Goal: Communication & Community: Answer question/provide support

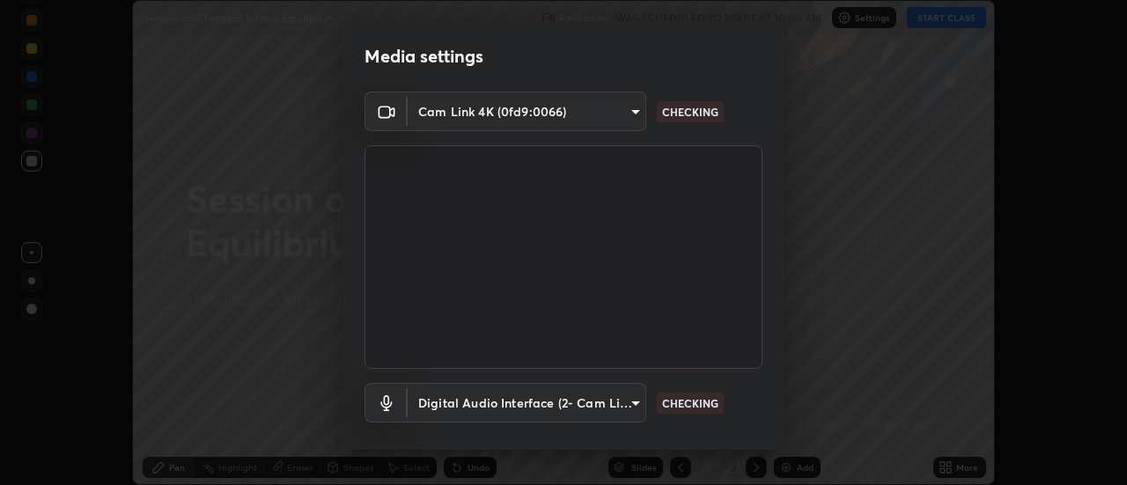
scroll to position [92, 0]
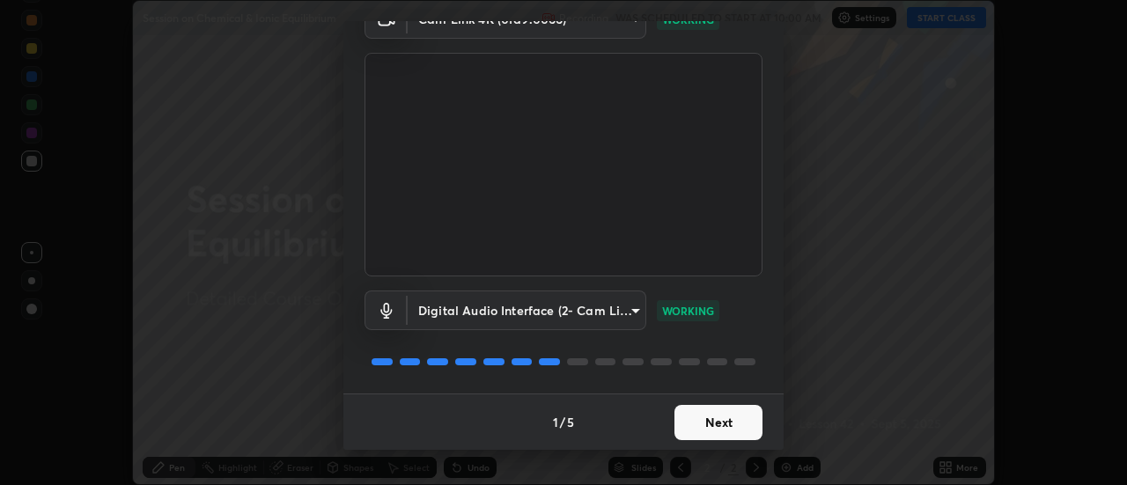
click at [721, 420] on button "Next" at bounding box center [719, 422] width 88 height 35
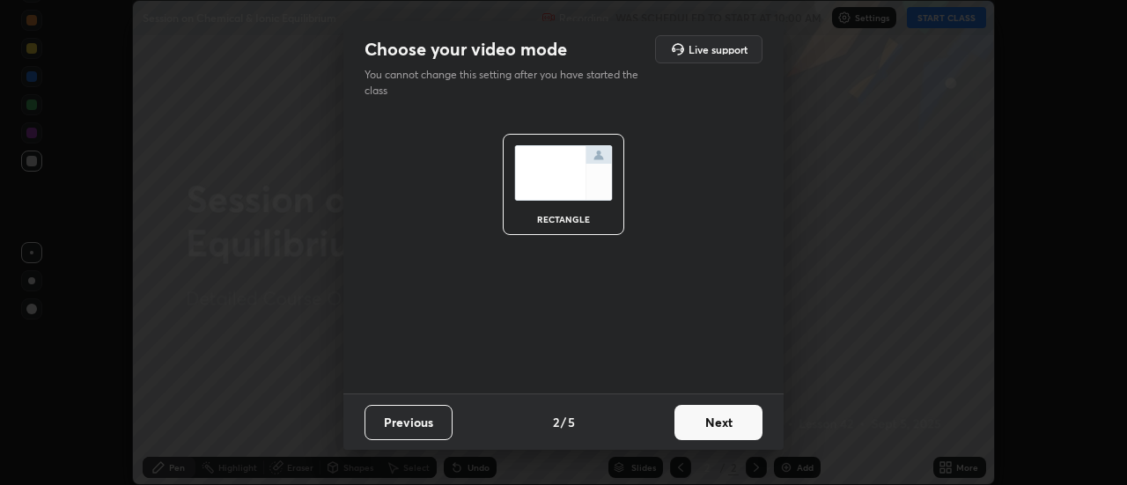
scroll to position [0, 0]
click at [726, 424] on button "Next" at bounding box center [719, 422] width 88 height 35
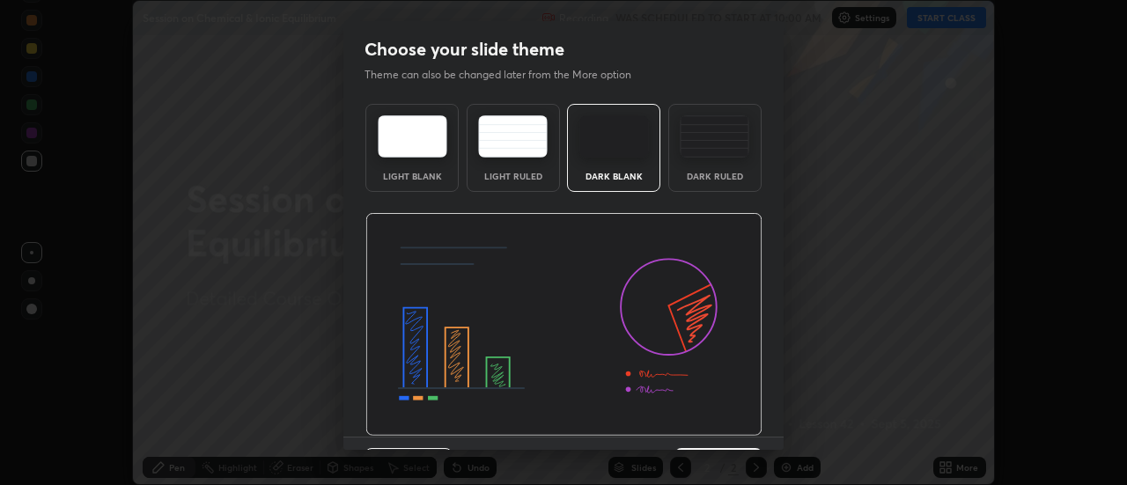
scroll to position [43, 0]
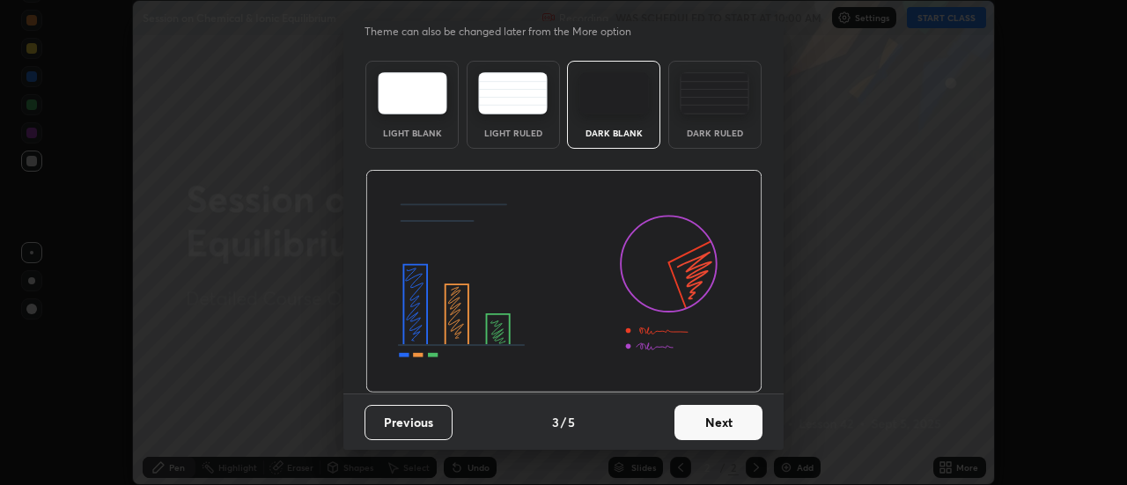
click at [725, 417] on button "Next" at bounding box center [719, 422] width 88 height 35
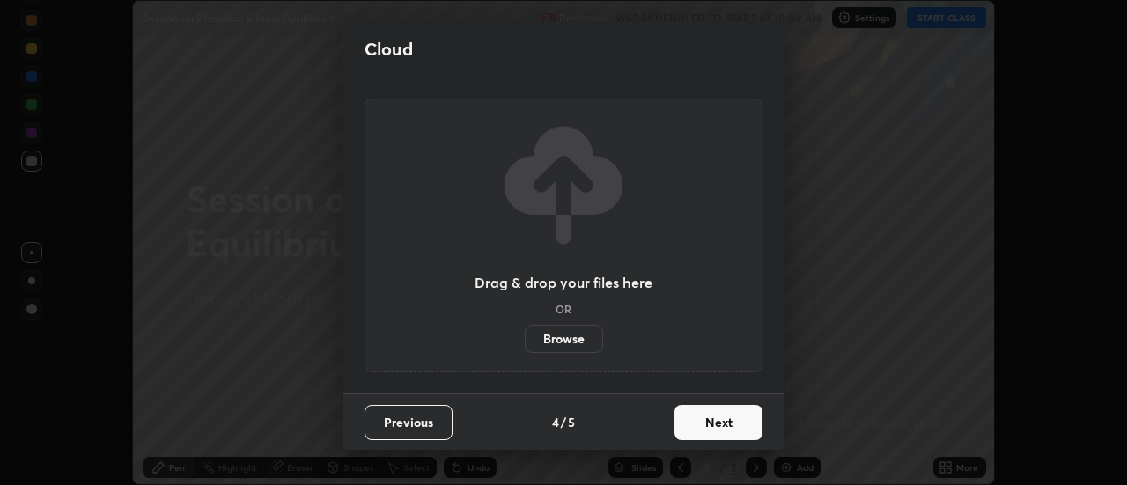
scroll to position [0, 0]
click at [721, 419] on button "Next" at bounding box center [719, 422] width 88 height 35
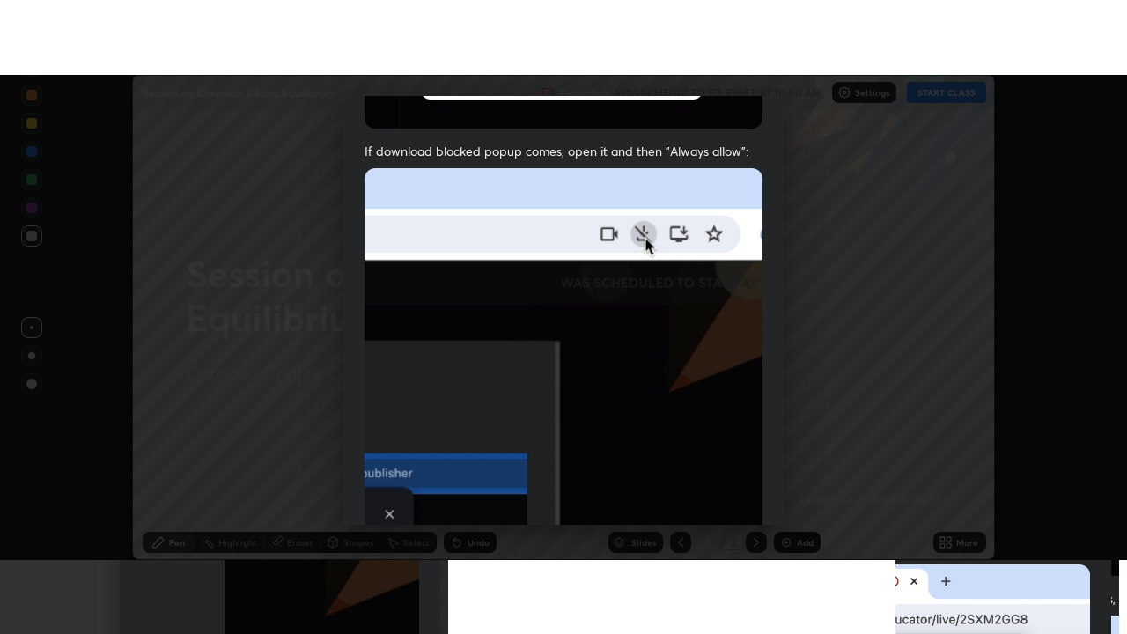
scroll to position [452, 0]
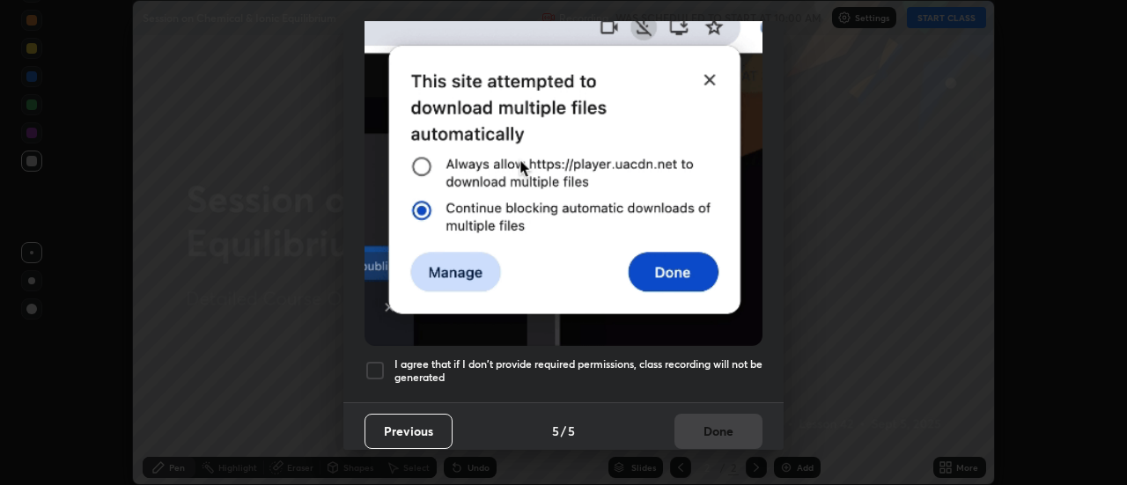
click at [687, 358] on h5 "I agree that if I don't provide required permissions, class recording will not …" at bounding box center [579, 371] width 368 height 27
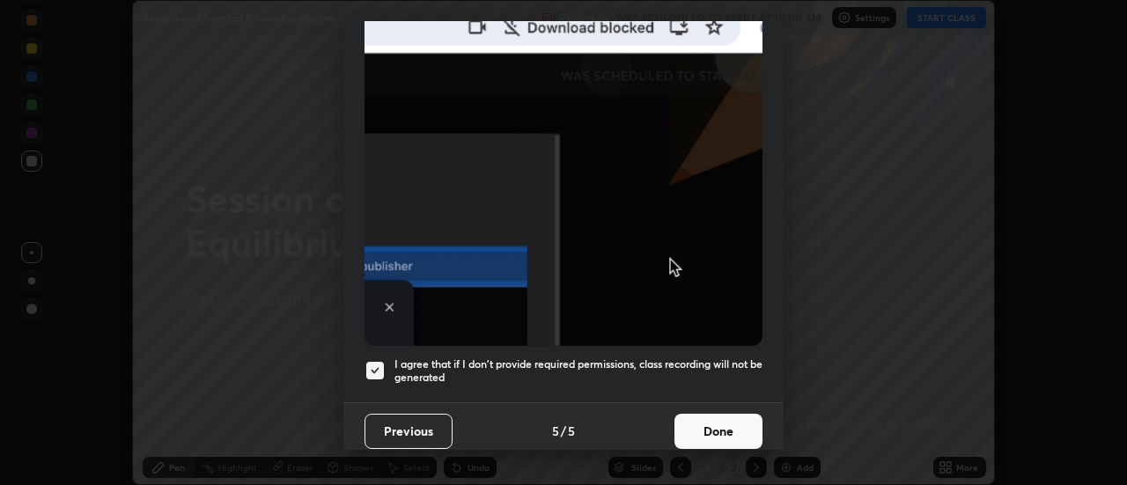
click at [715, 423] on button "Done" at bounding box center [719, 431] width 88 height 35
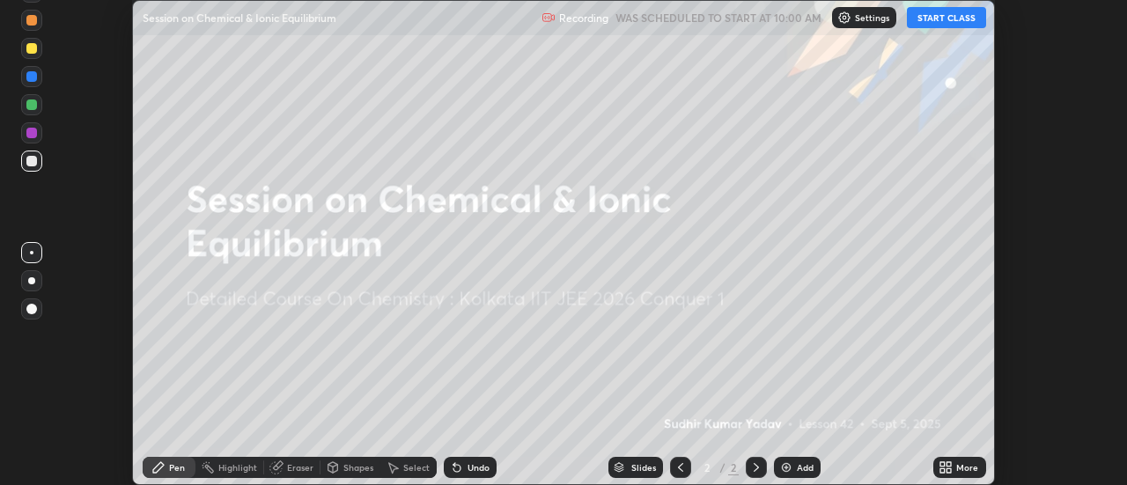
click at [942, 18] on button "START CLASS" at bounding box center [946, 17] width 79 height 21
click at [947, 469] on icon at bounding box center [946, 468] width 14 height 14
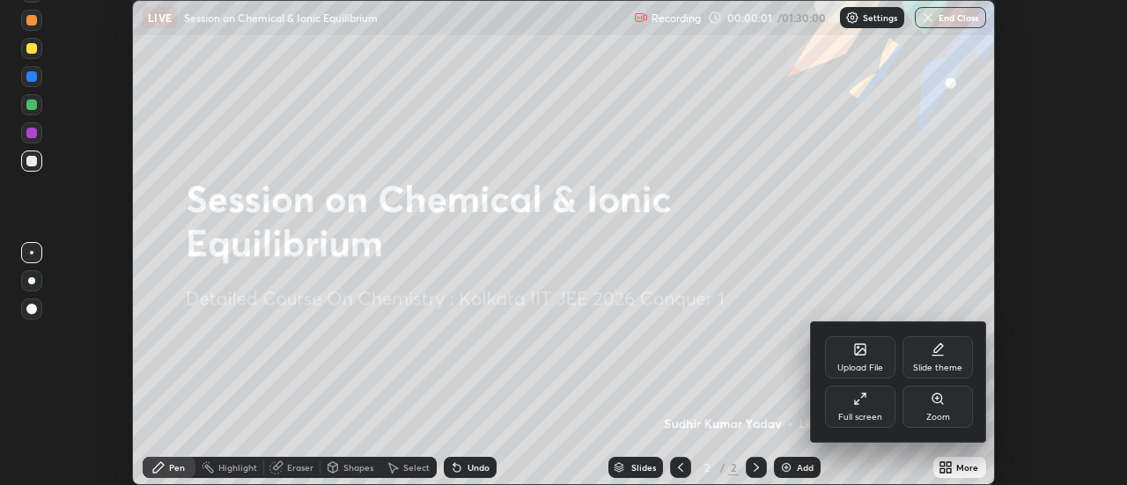
click at [875, 408] on div "Full screen" at bounding box center [860, 407] width 70 height 42
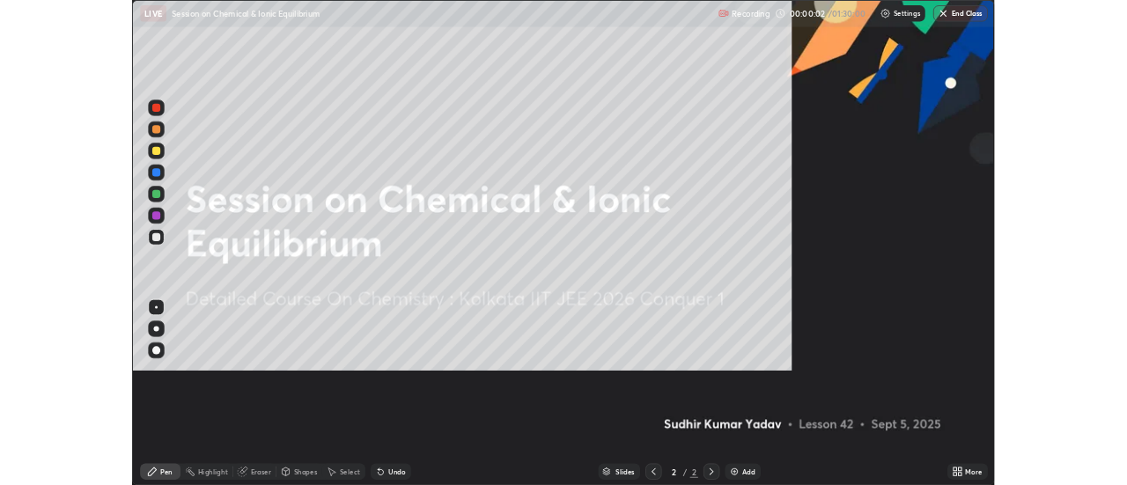
scroll to position [634, 1127]
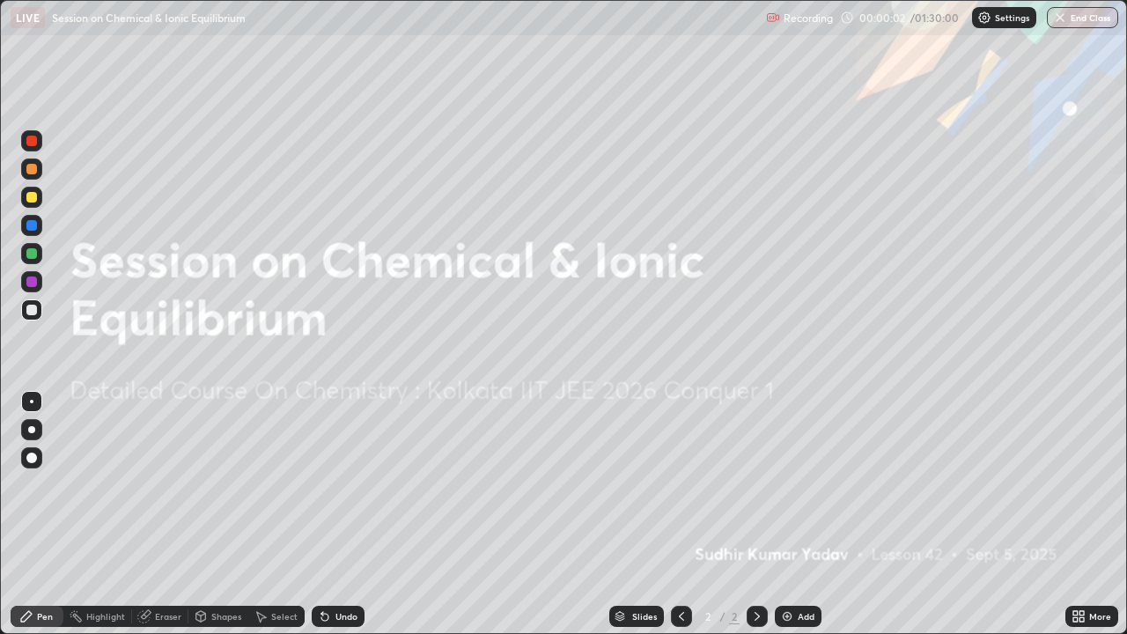
click at [794, 484] on div "Add" at bounding box center [798, 616] width 47 height 21
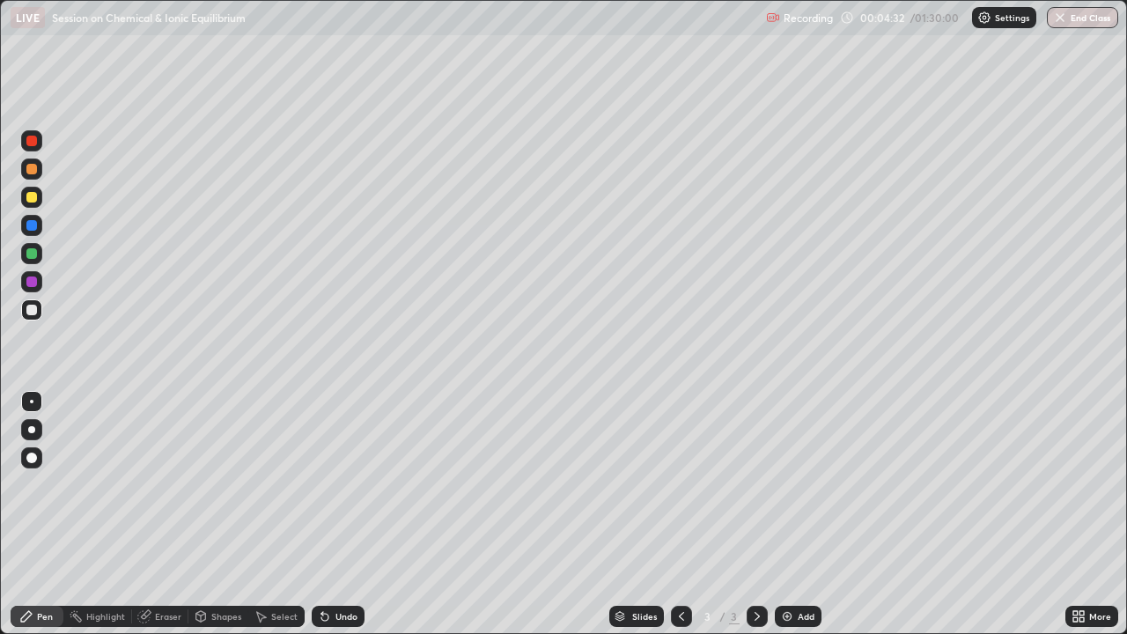
click at [277, 484] on div "Select" at bounding box center [284, 616] width 26 height 9
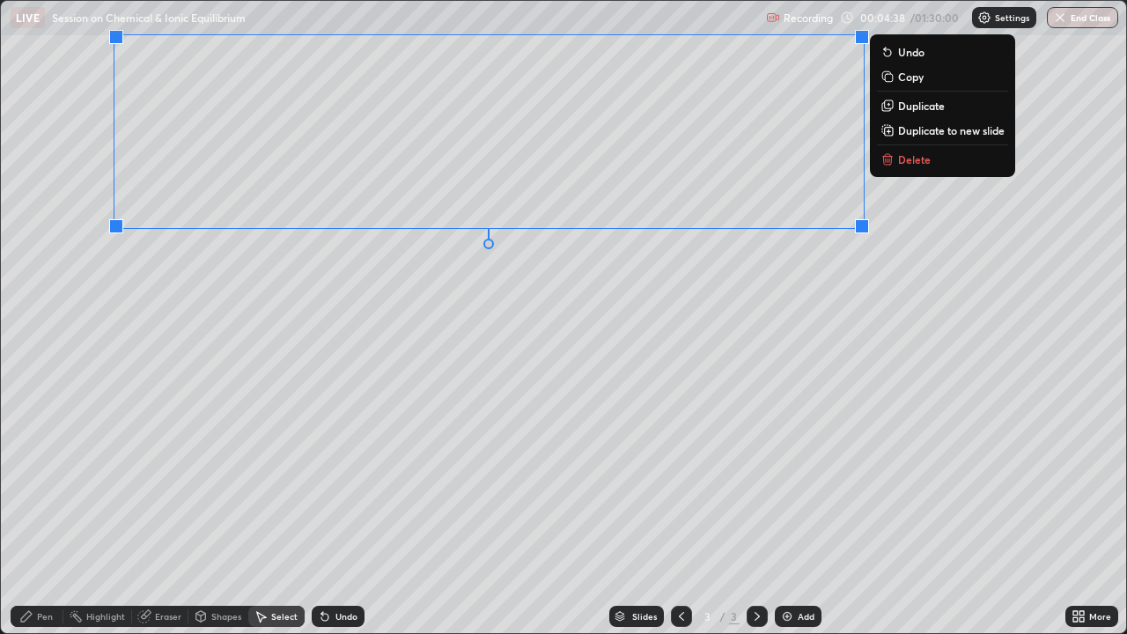
click at [49, 484] on div "Pen" at bounding box center [45, 616] width 16 height 9
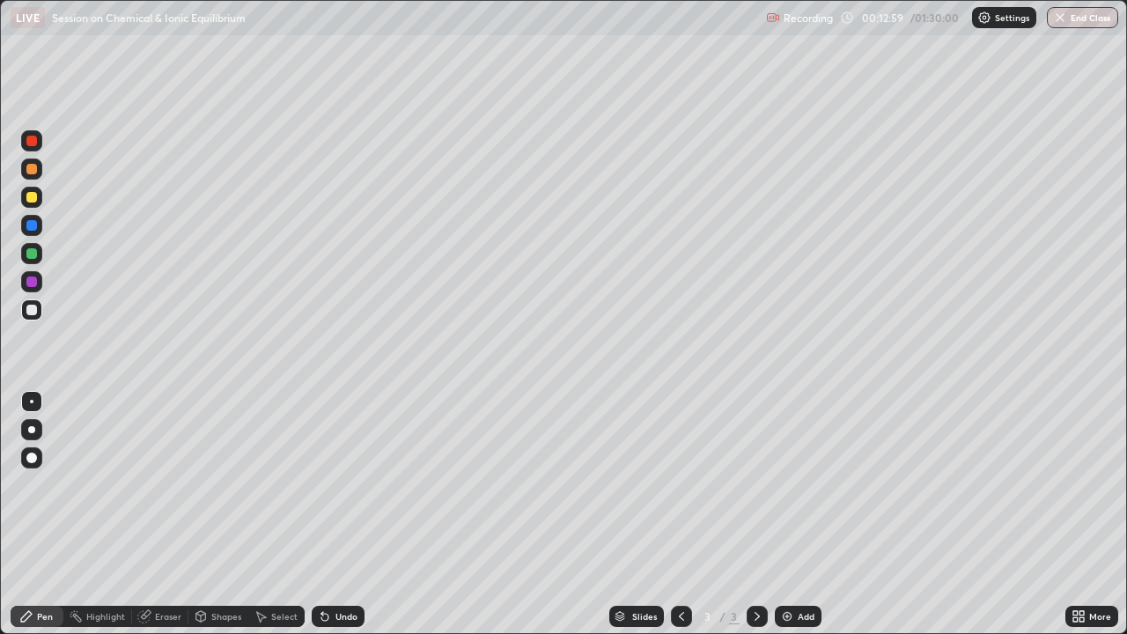
click at [786, 484] on img at bounding box center [787, 616] width 14 height 14
click at [680, 484] on icon at bounding box center [682, 616] width 14 height 14
click at [757, 484] on icon at bounding box center [757, 616] width 14 height 14
click at [337, 484] on div "Undo" at bounding box center [338, 616] width 53 height 21
click at [341, 484] on div "Undo" at bounding box center [338, 616] width 53 height 21
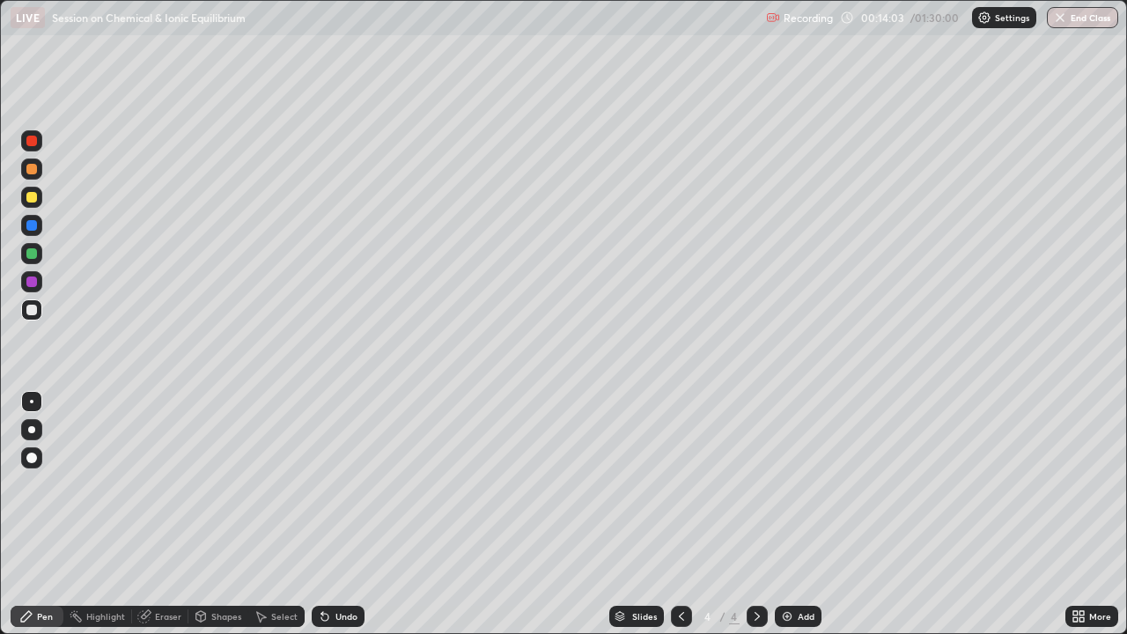
click at [343, 484] on div "Undo" at bounding box center [335, 616] width 60 height 35
click at [679, 484] on icon at bounding box center [682, 616] width 14 height 14
click at [756, 484] on icon at bounding box center [757, 616] width 14 height 14
click at [679, 484] on icon at bounding box center [681, 616] width 5 height 9
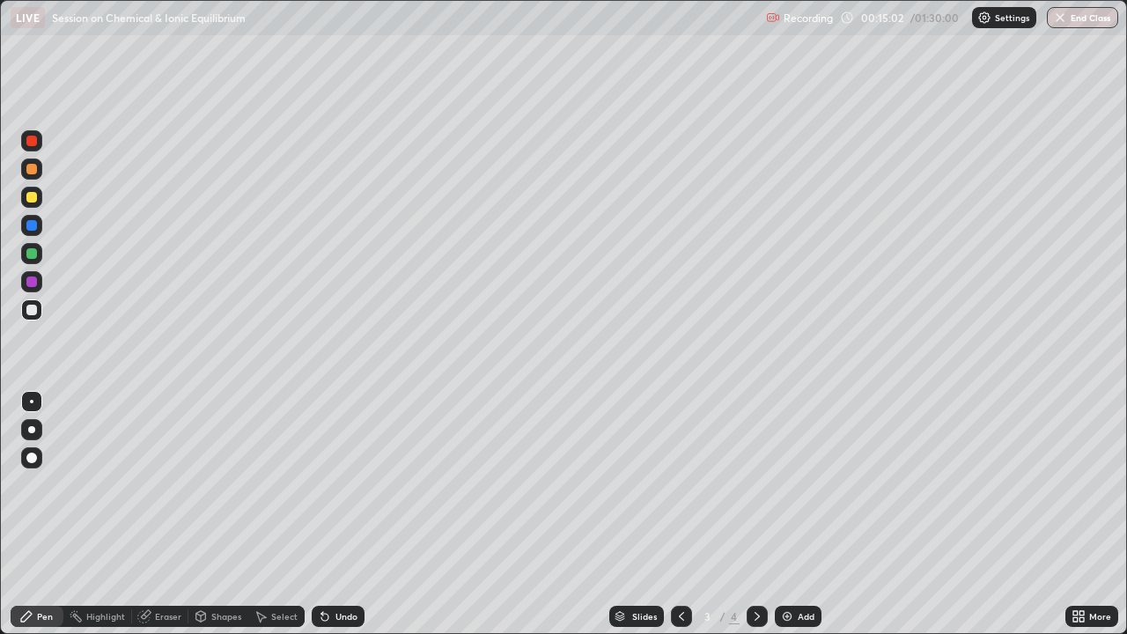
click at [756, 484] on icon at bounding box center [757, 616] width 14 height 14
click at [282, 484] on div "Select" at bounding box center [284, 616] width 26 height 9
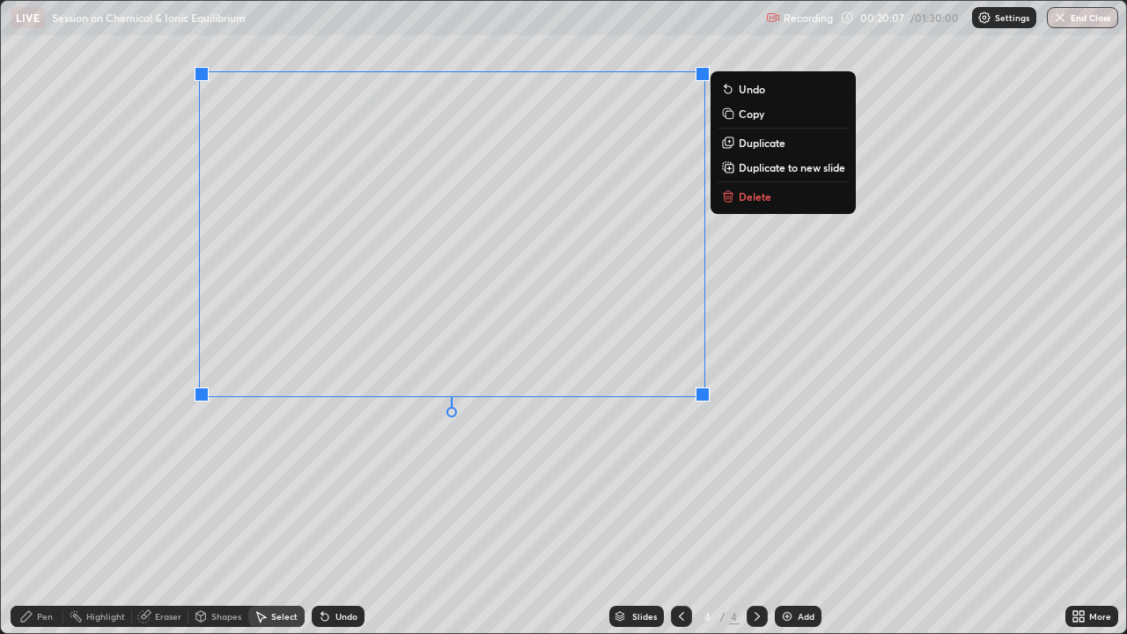
click at [43, 484] on div "Pen" at bounding box center [45, 616] width 16 height 9
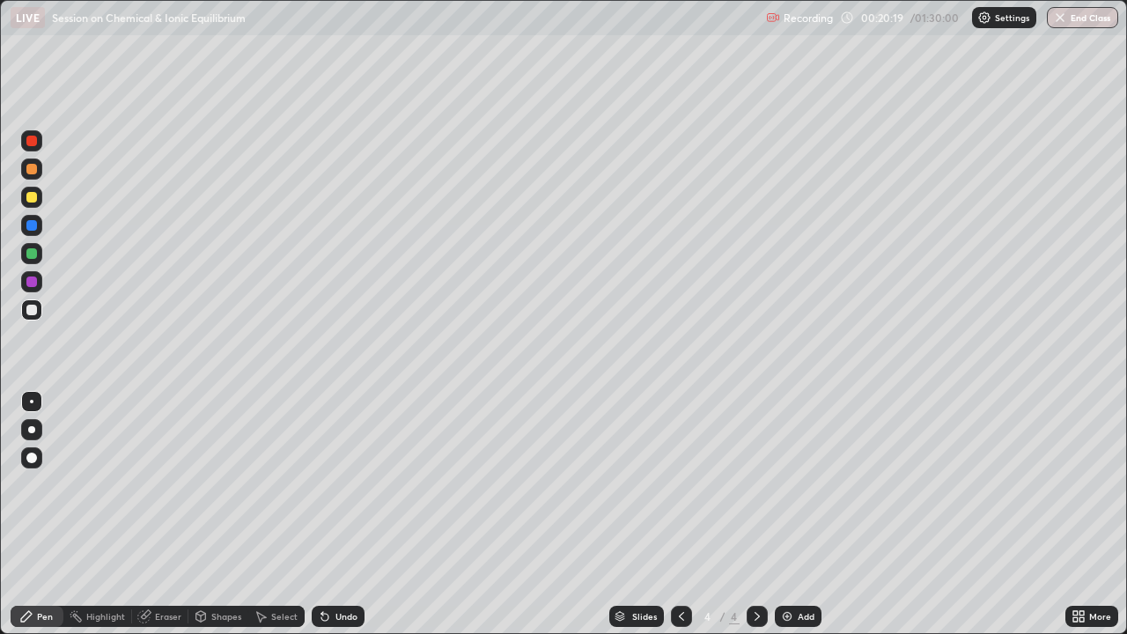
click at [34, 251] on div at bounding box center [31, 253] width 11 height 11
click at [680, 484] on icon at bounding box center [682, 616] width 14 height 14
click at [757, 484] on icon at bounding box center [757, 616] width 14 height 14
click at [787, 484] on img at bounding box center [787, 616] width 14 height 14
click at [688, 484] on div at bounding box center [681, 616] width 21 height 21
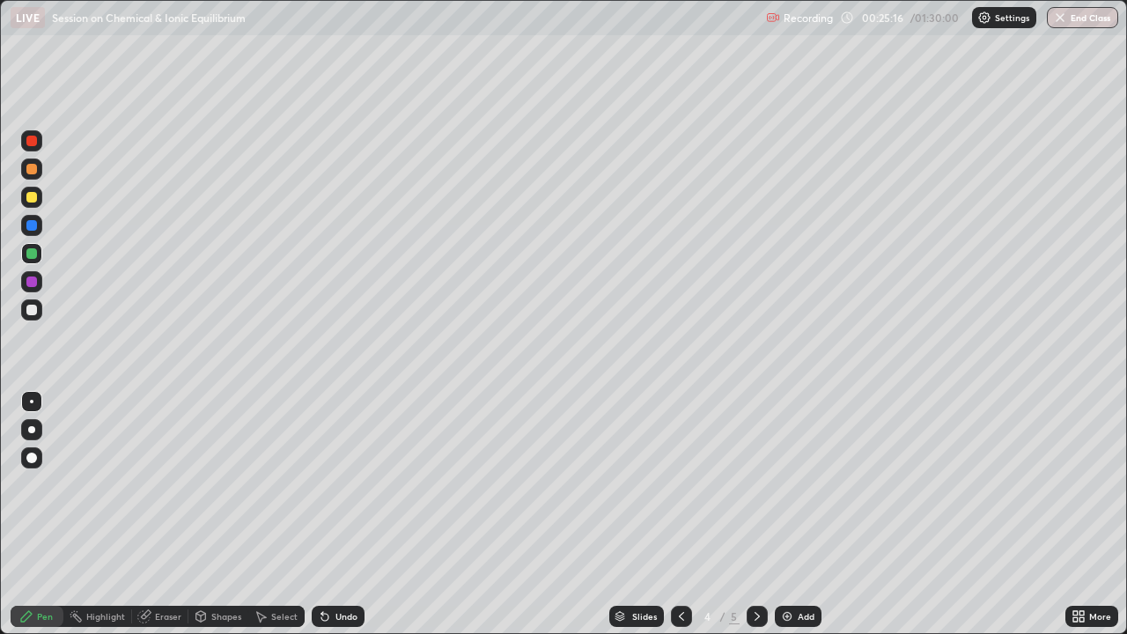
click at [756, 484] on icon at bounding box center [757, 616] width 14 height 14
click at [330, 484] on div "Undo" at bounding box center [338, 616] width 53 height 21
click at [349, 484] on div "Undo" at bounding box center [338, 616] width 53 height 21
click at [344, 484] on div "Undo" at bounding box center [347, 616] width 22 height 9
click at [345, 484] on div "Undo" at bounding box center [347, 616] width 22 height 9
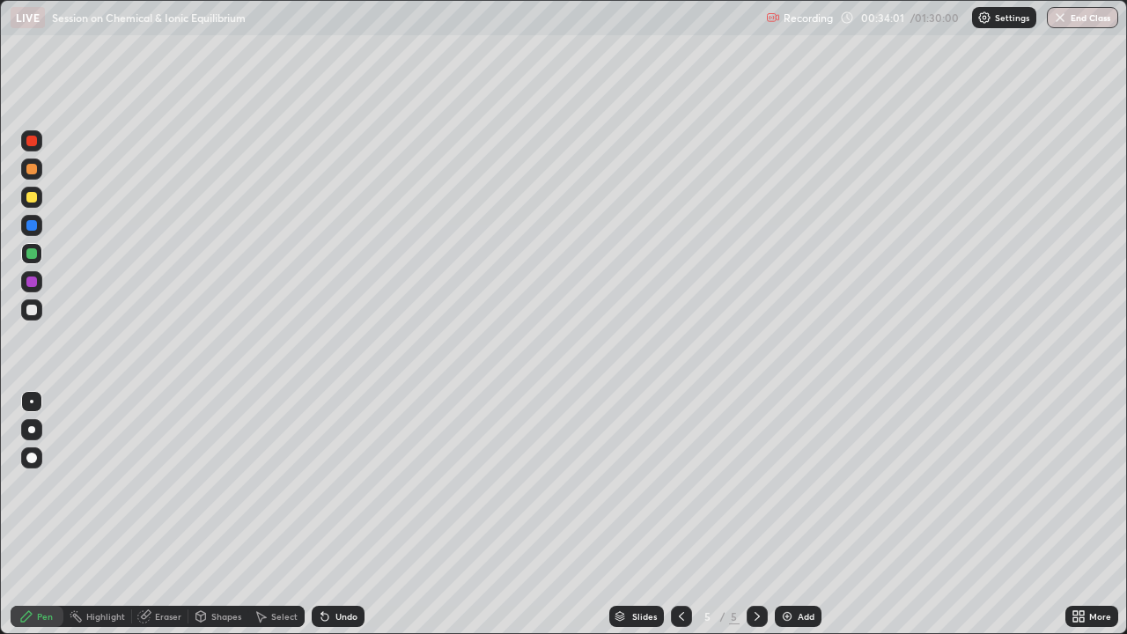
click at [284, 484] on div "Select" at bounding box center [284, 616] width 26 height 9
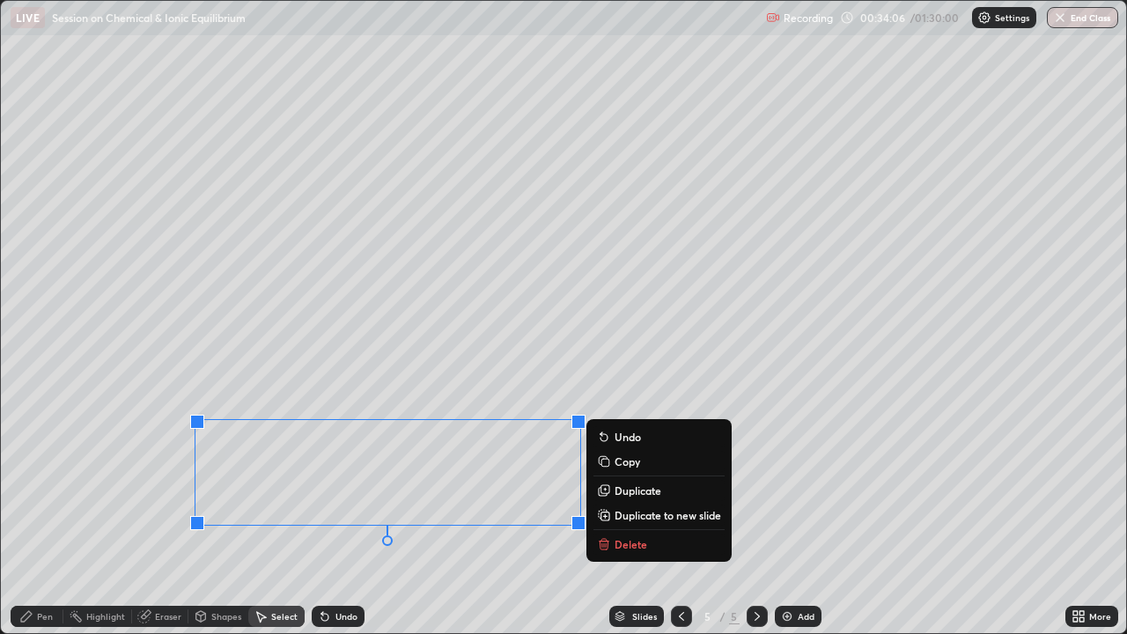
click at [41, 484] on div "Pen" at bounding box center [45, 616] width 16 height 9
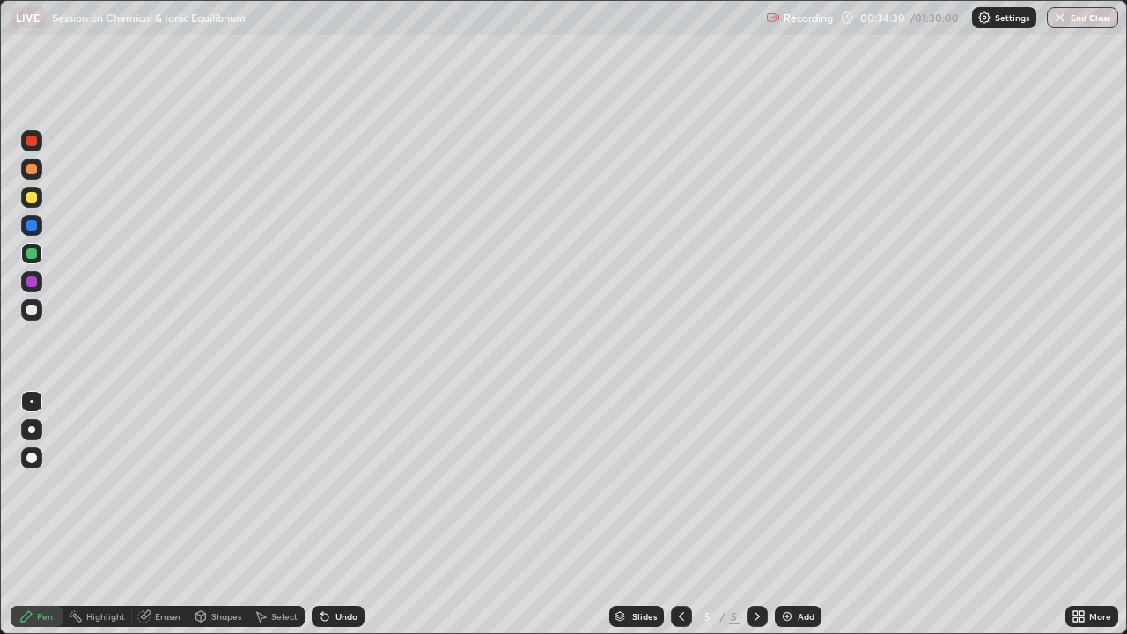
click at [322, 484] on icon at bounding box center [324, 617] width 7 height 7
click at [285, 484] on div "Select" at bounding box center [284, 616] width 26 height 9
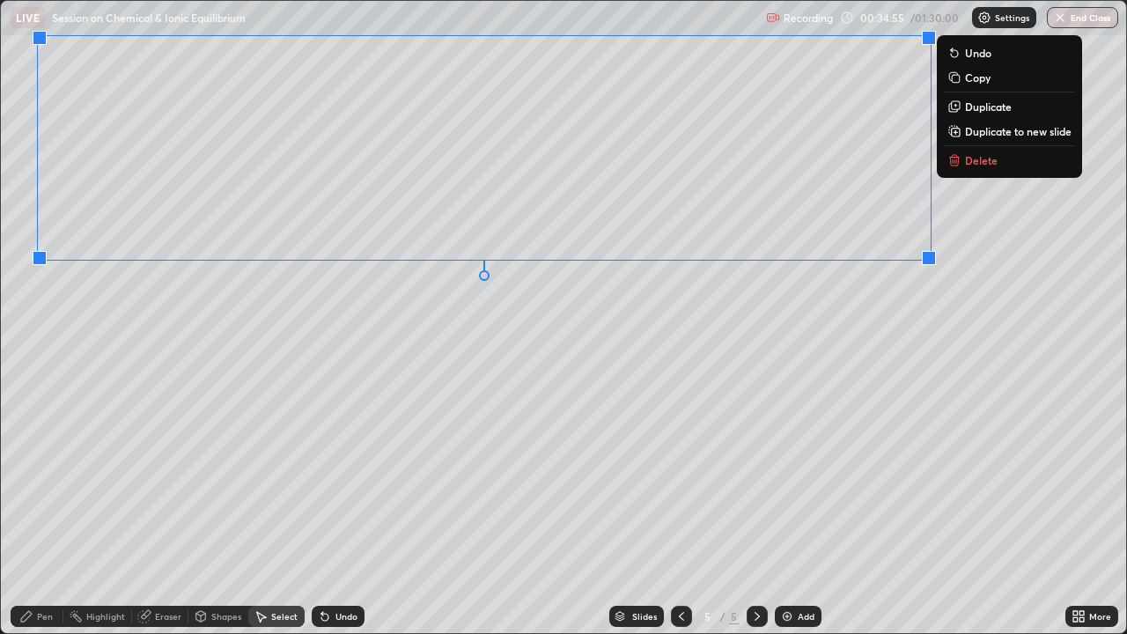
click at [44, 484] on div "Pen" at bounding box center [45, 616] width 16 height 9
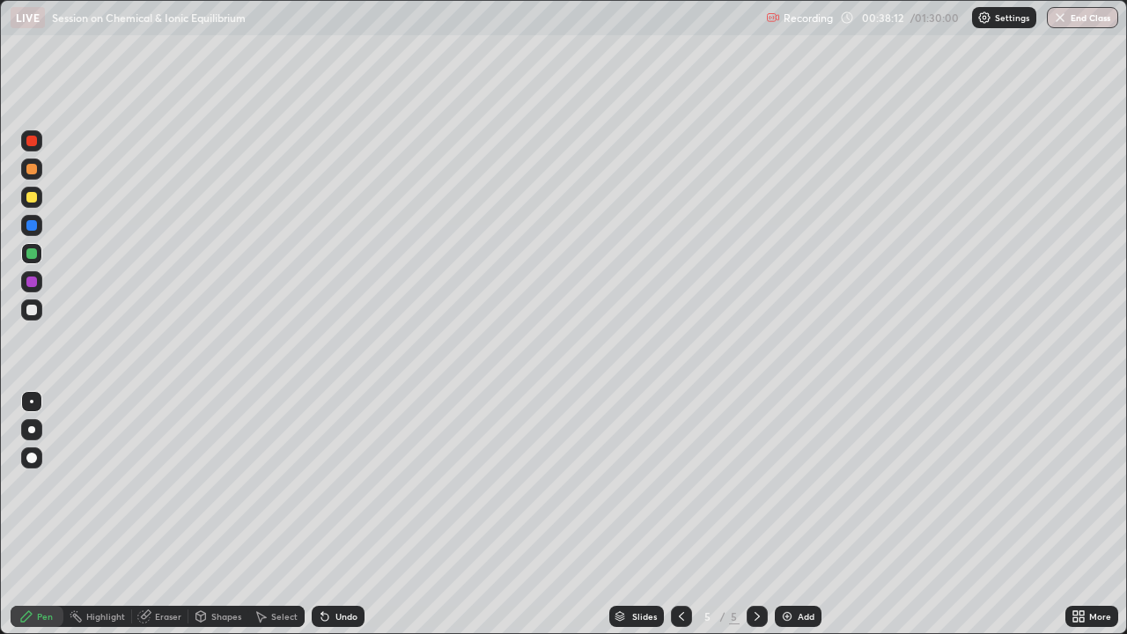
click at [331, 484] on div "Undo" at bounding box center [338, 616] width 53 height 21
click at [339, 484] on div "Undo" at bounding box center [347, 616] width 22 height 9
click at [783, 484] on img at bounding box center [787, 616] width 14 height 14
click at [329, 484] on div "Undo" at bounding box center [338, 616] width 53 height 21
click at [332, 484] on div "Undo" at bounding box center [338, 616] width 53 height 21
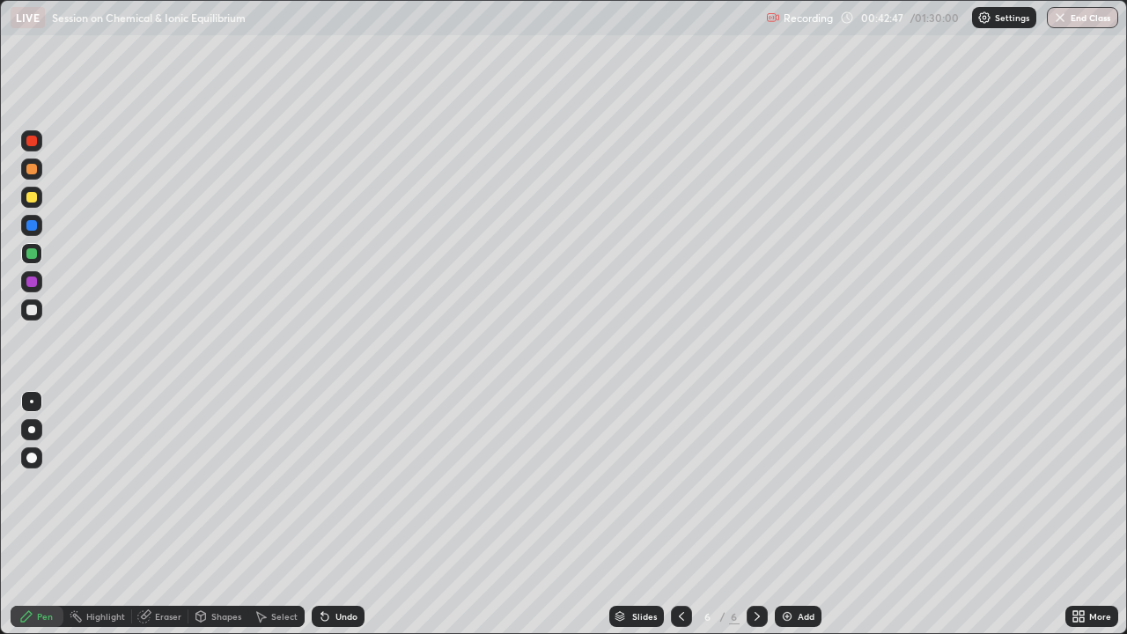
click at [332, 484] on div "Undo" at bounding box center [335, 616] width 60 height 35
click at [681, 484] on icon at bounding box center [682, 616] width 14 height 14
click at [756, 484] on icon at bounding box center [757, 616] width 14 height 14
click at [681, 484] on icon at bounding box center [682, 616] width 14 height 14
click at [756, 484] on icon at bounding box center [757, 616] width 14 height 14
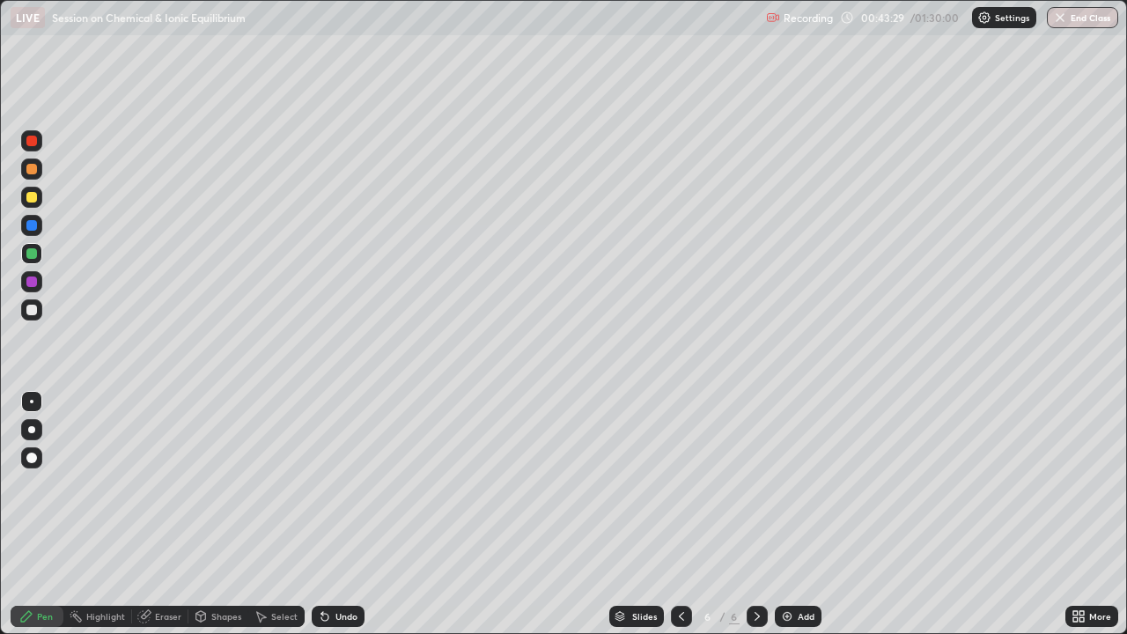
click at [161, 484] on div "Eraser" at bounding box center [168, 616] width 26 height 9
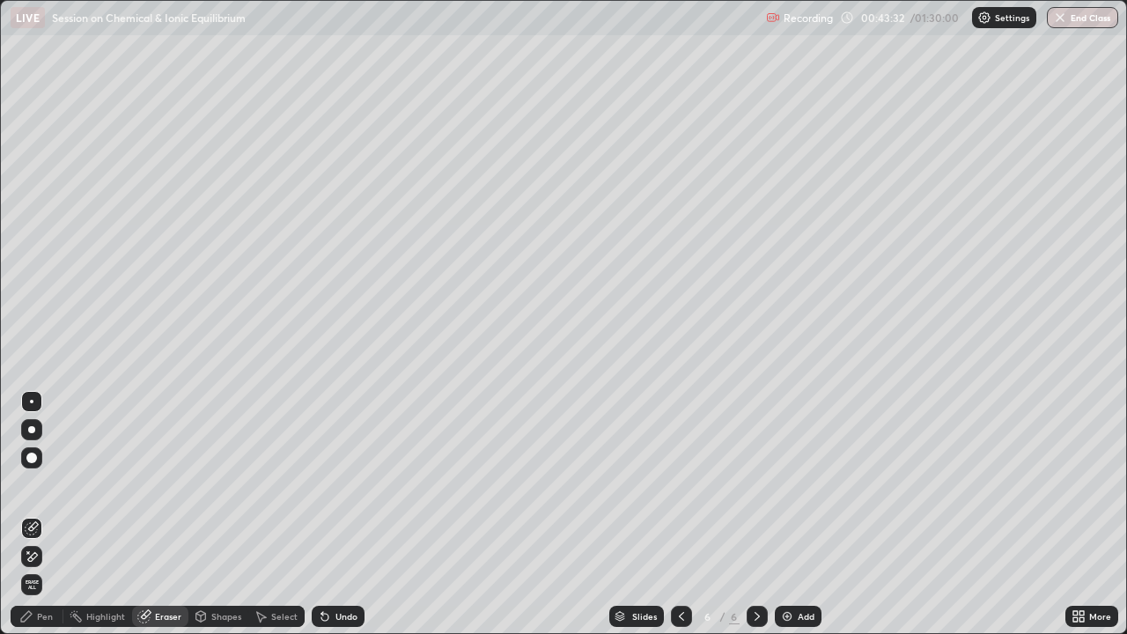
click at [49, 484] on div "Pen" at bounding box center [37, 616] width 53 height 21
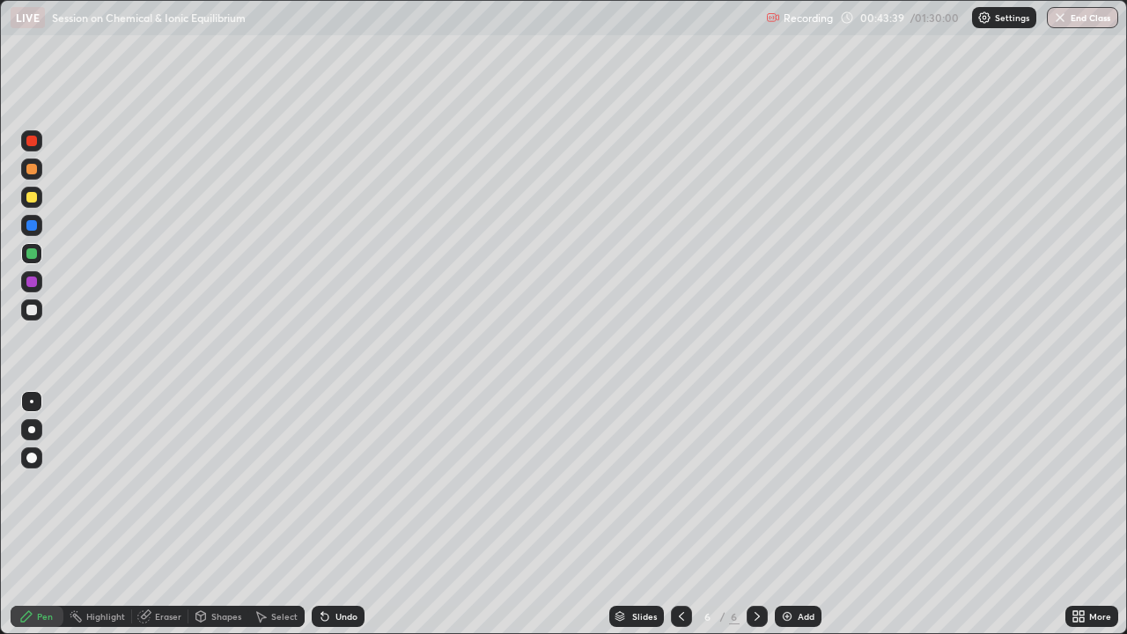
click at [681, 484] on icon at bounding box center [682, 616] width 14 height 14
click at [754, 484] on icon at bounding box center [757, 616] width 14 height 14
click at [269, 484] on div "Select" at bounding box center [276, 616] width 56 height 21
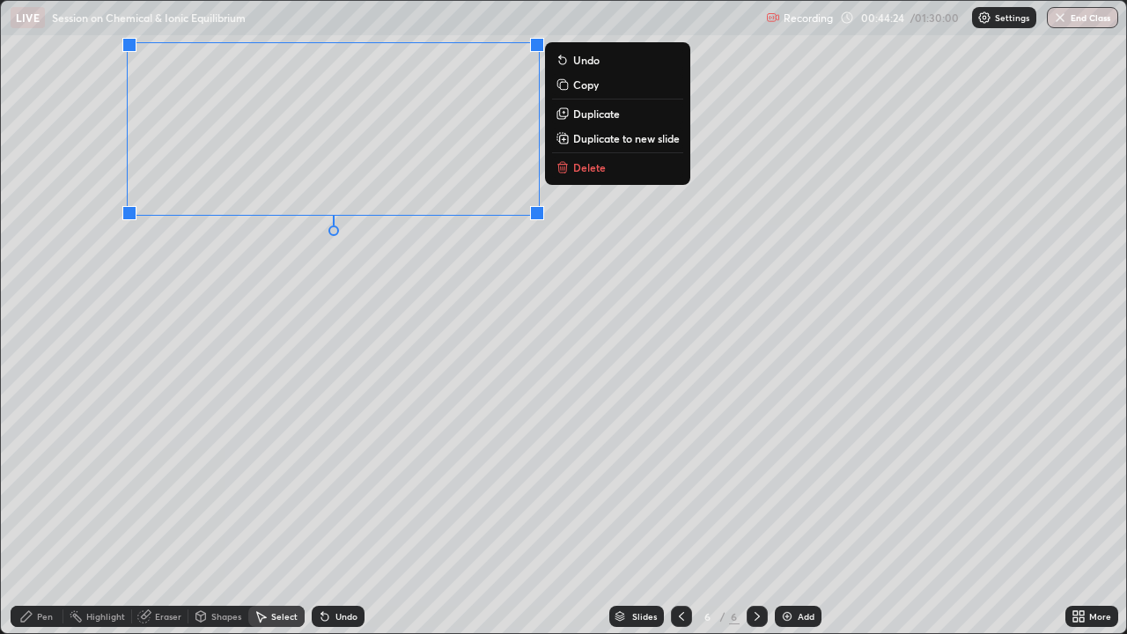
click at [41, 484] on div "Pen" at bounding box center [45, 616] width 16 height 9
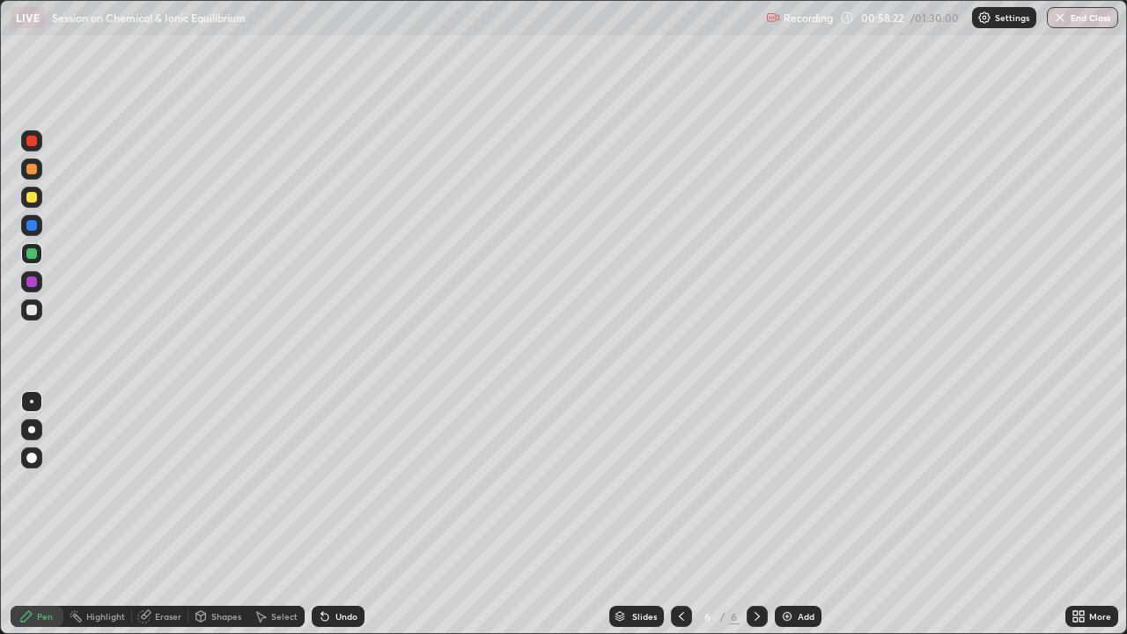
click at [783, 484] on img at bounding box center [787, 616] width 14 height 14
click at [284, 484] on div "Select" at bounding box center [284, 616] width 26 height 9
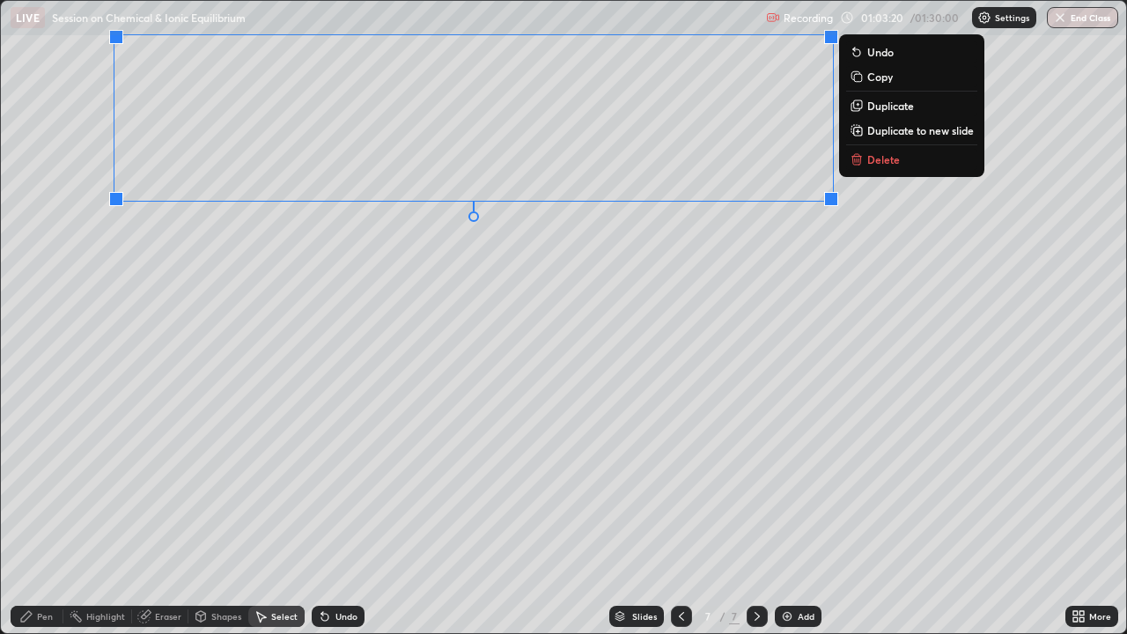
click at [48, 484] on div "Pen" at bounding box center [45, 616] width 16 height 9
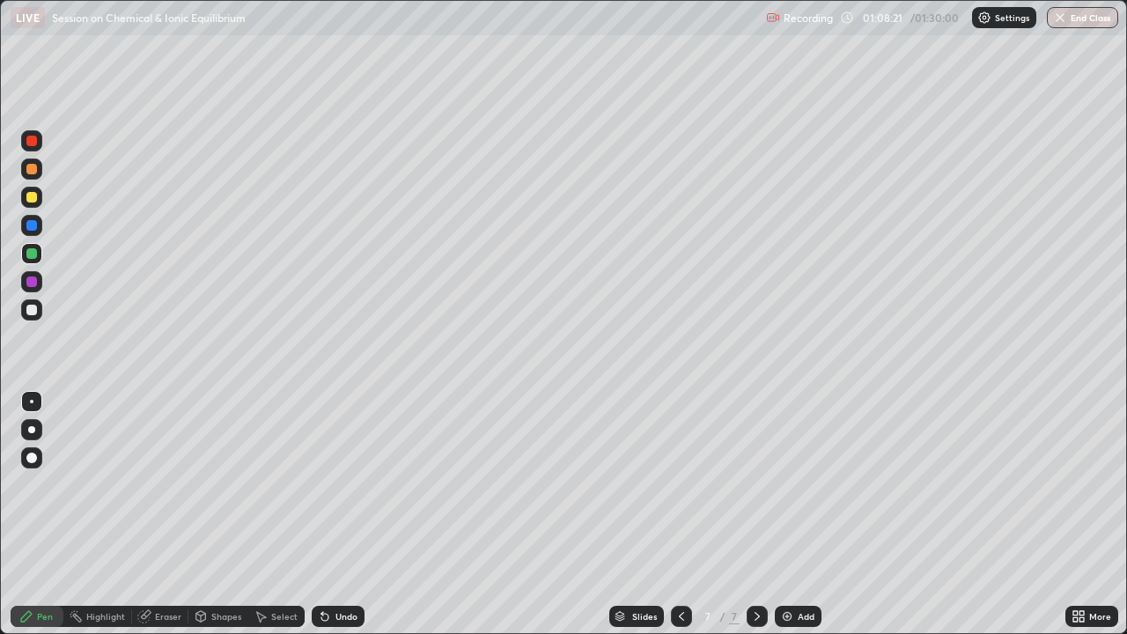
click at [782, 484] on img at bounding box center [787, 616] width 14 height 14
click at [274, 484] on div "Select" at bounding box center [284, 616] width 26 height 9
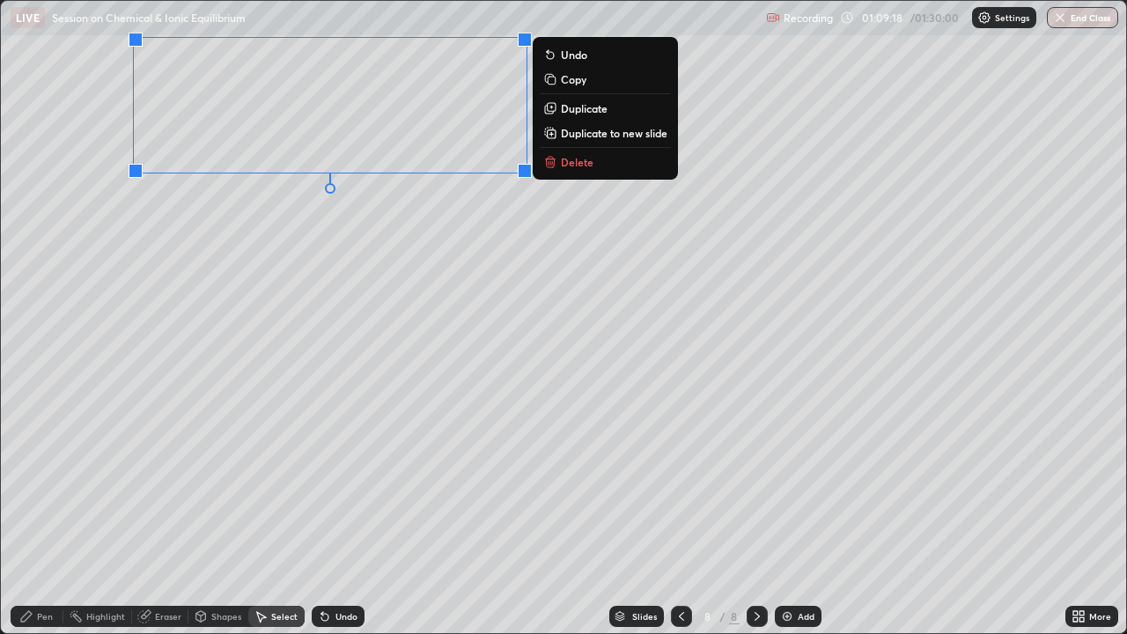
click at [48, 484] on div "Pen" at bounding box center [45, 616] width 16 height 9
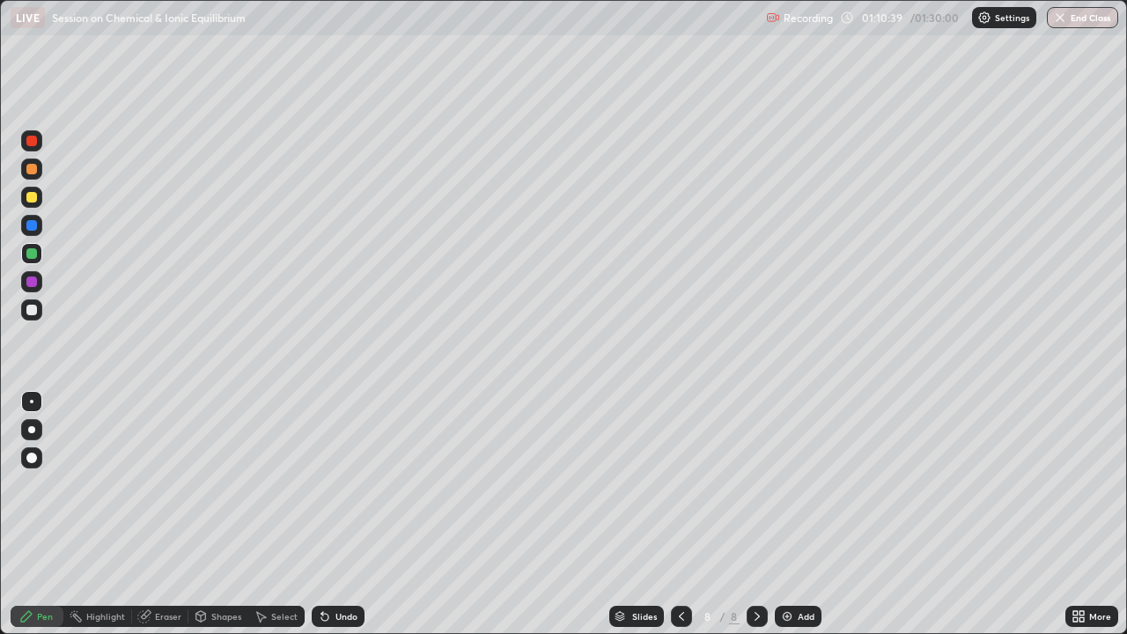
click at [277, 484] on div "Select" at bounding box center [284, 616] width 26 height 9
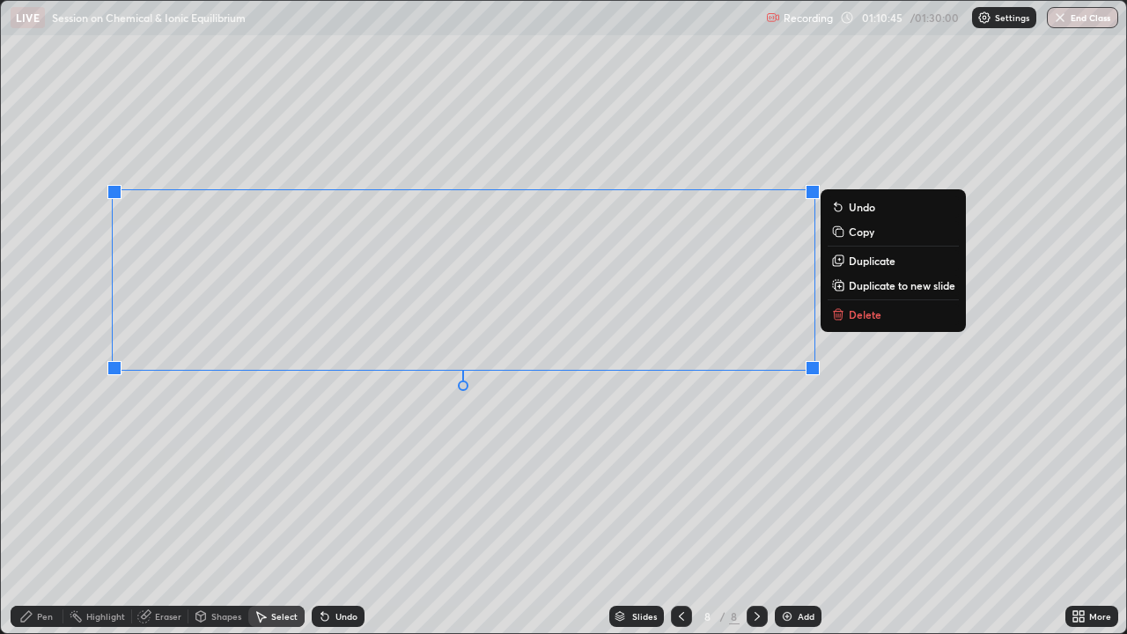
click at [41, 484] on div "Pen" at bounding box center [45, 616] width 16 height 9
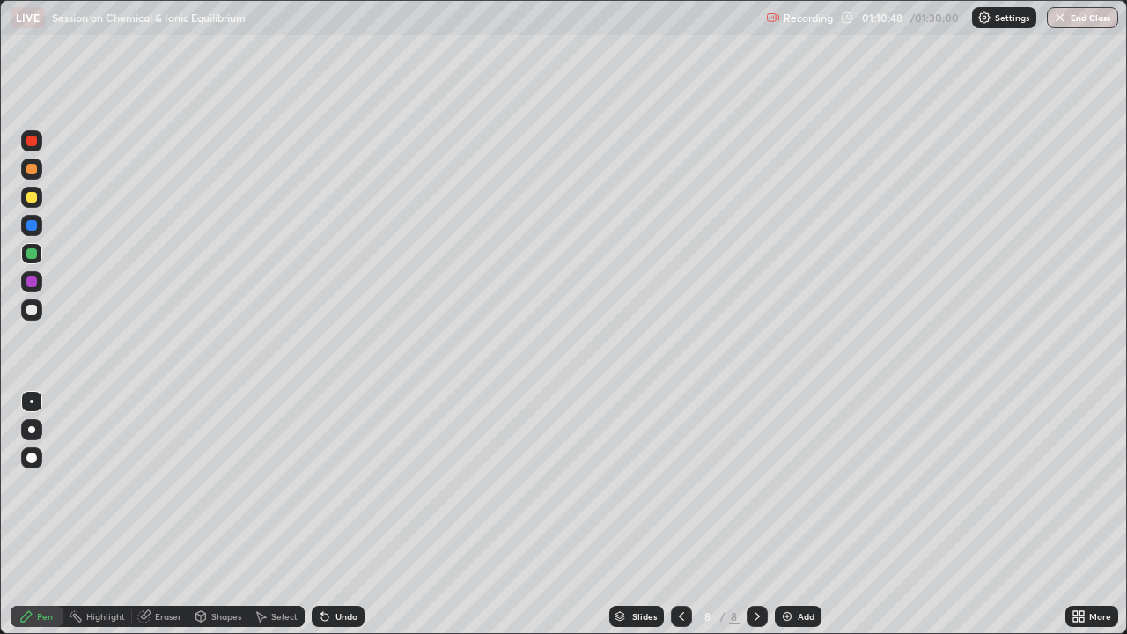
click at [319, 484] on div "Undo" at bounding box center [338, 616] width 53 height 21
click at [680, 484] on icon at bounding box center [682, 616] width 14 height 14
click at [755, 484] on icon at bounding box center [757, 616] width 14 height 14
click at [788, 484] on img at bounding box center [787, 616] width 14 height 14
click at [170, 484] on div "Eraser" at bounding box center [168, 616] width 26 height 9
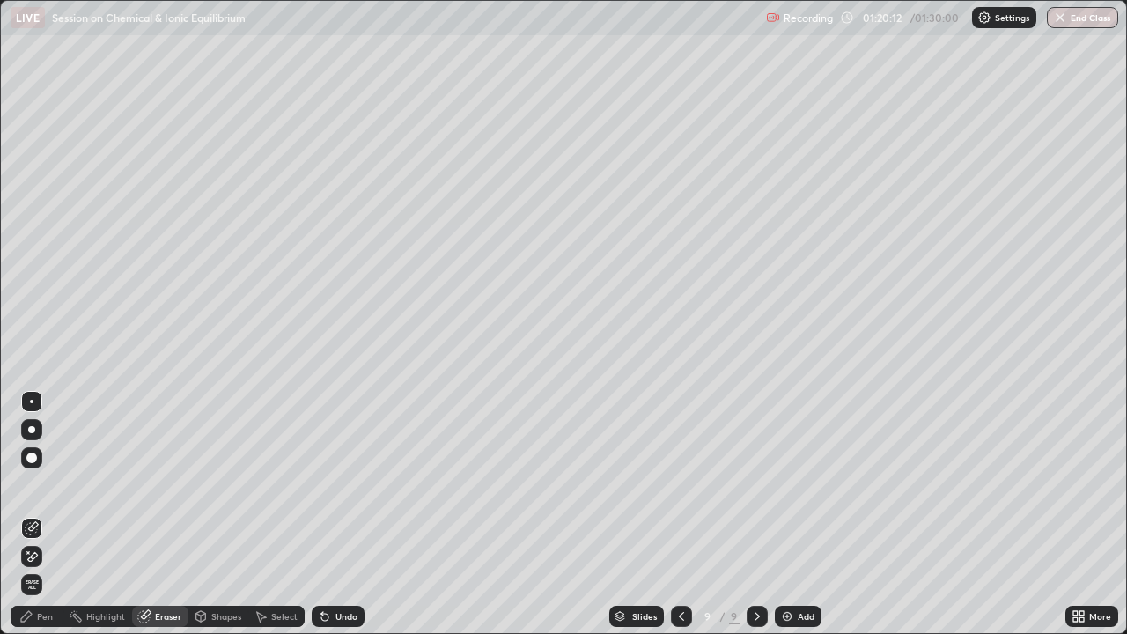
click at [48, 484] on div "Pen" at bounding box center [45, 616] width 16 height 9
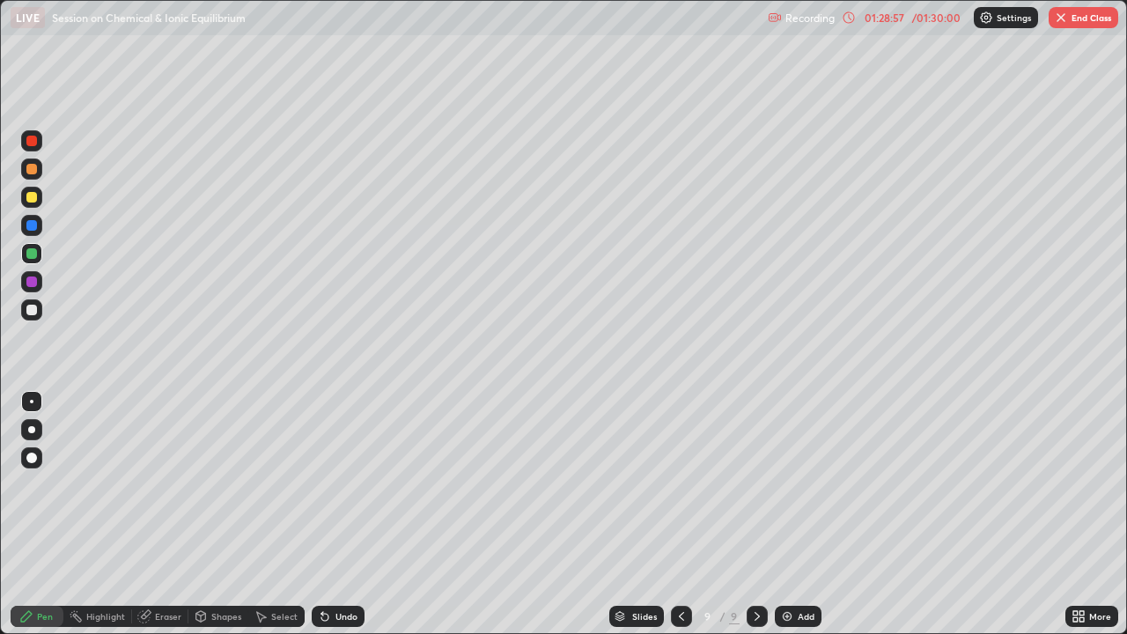
click at [1060, 26] on button "End Class" at bounding box center [1084, 17] width 70 height 21
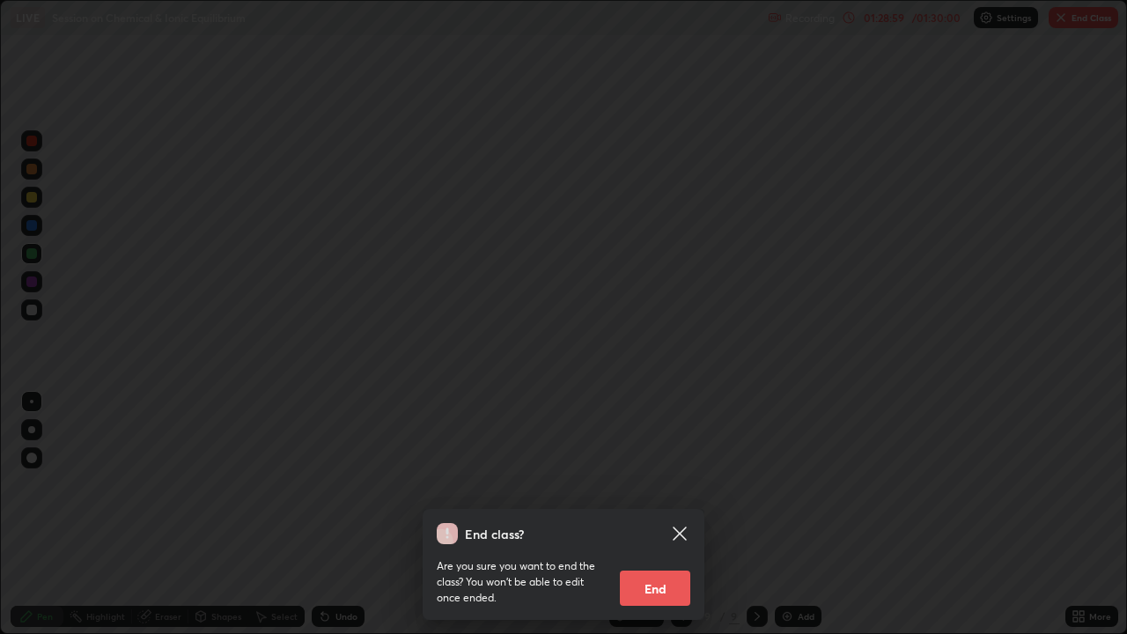
click at [647, 484] on button "End" at bounding box center [655, 588] width 70 height 35
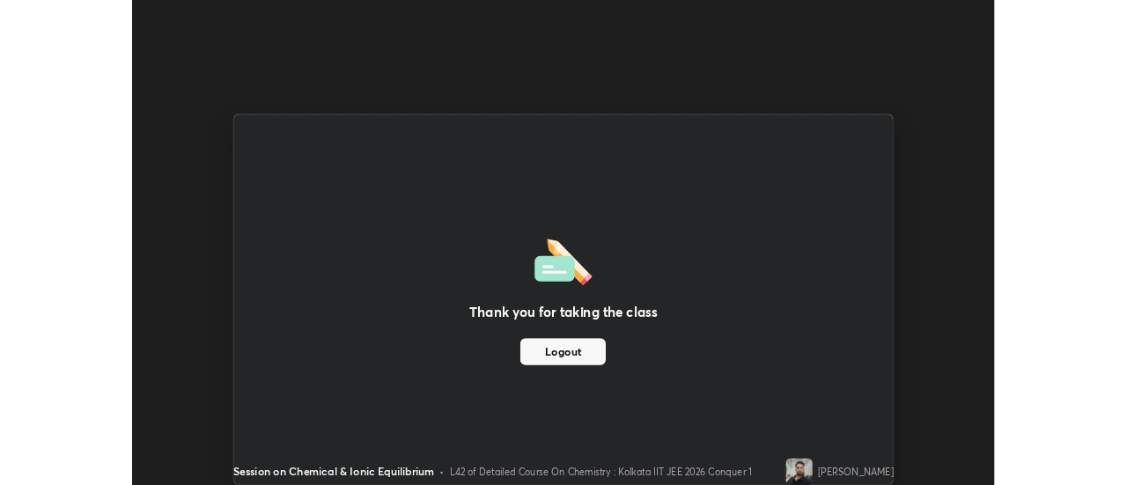
scroll to position [87586, 86944]
